Goal: Navigation & Orientation: Find specific page/section

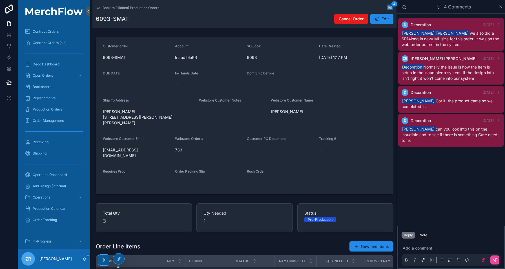
scroll to position [93, 0]
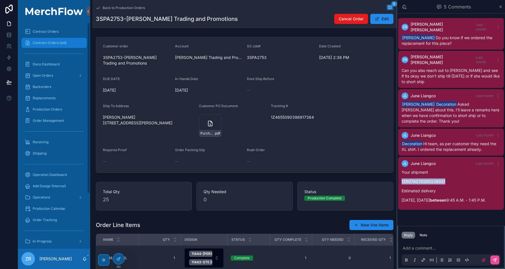
scroll to position [0, 461]
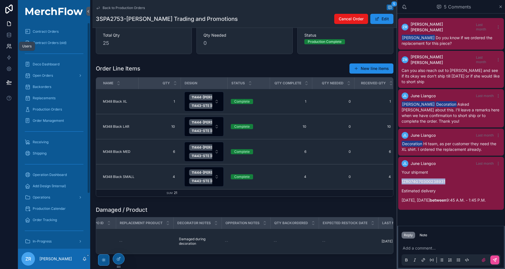
click at [9, 46] on icon at bounding box center [9, 46] width 6 height 6
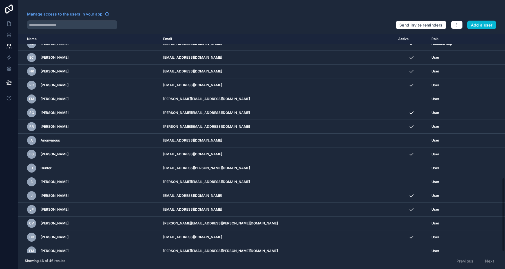
scroll to position [427, 0]
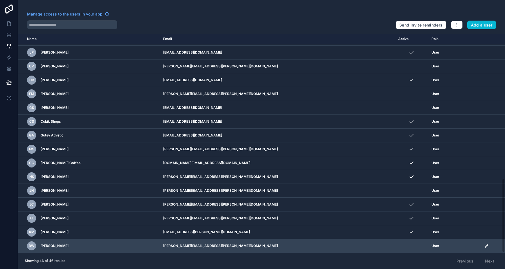
click at [485, 247] on icon "scrollable content" at bounding box center [487, 246] width 5 height 5
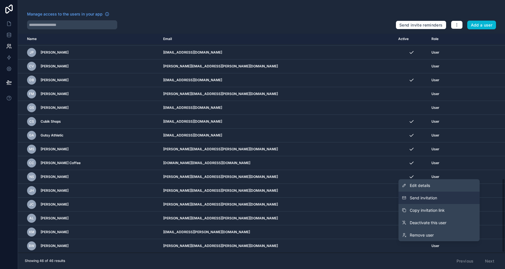
click at [437, 201] on span "Send invitation" at bounding box center [423, 198] width 27 height 6
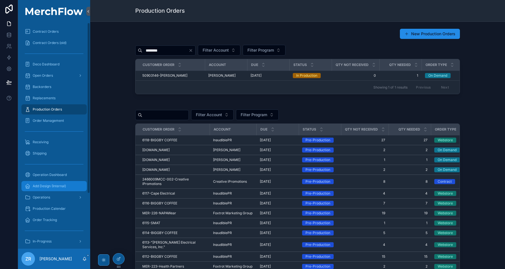
scroll to position [73, 0]
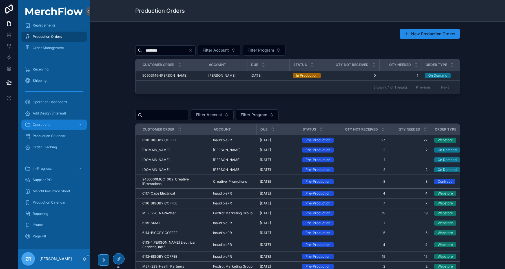
click at [64, 124] on div "Operations" at bounding box center [54, 124] width 59 height 9
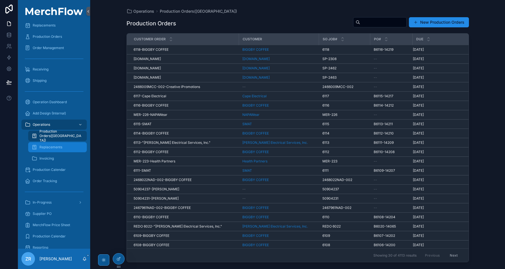
click at [59, 147] on span "Replacements" at bounding box center [50, 147] width 23 height 5
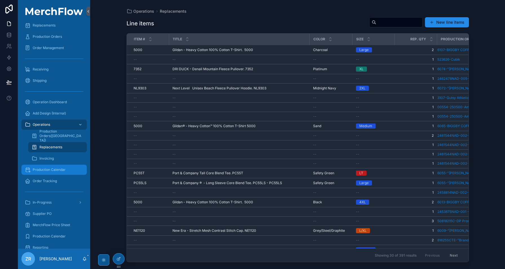
click at [57, 168] on span "Production Calendar" at bounding box center [49, 170] width 33 height 5
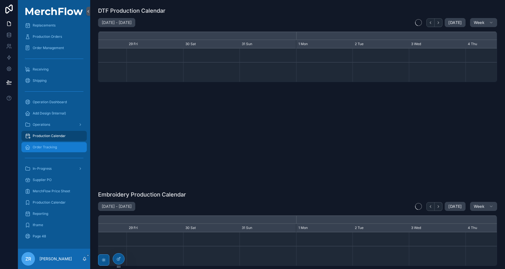
click at [51, 151] on div "Order Tracking" at bounding box center [54, 147] width 59 height 9
